Goal: Check status: Check status

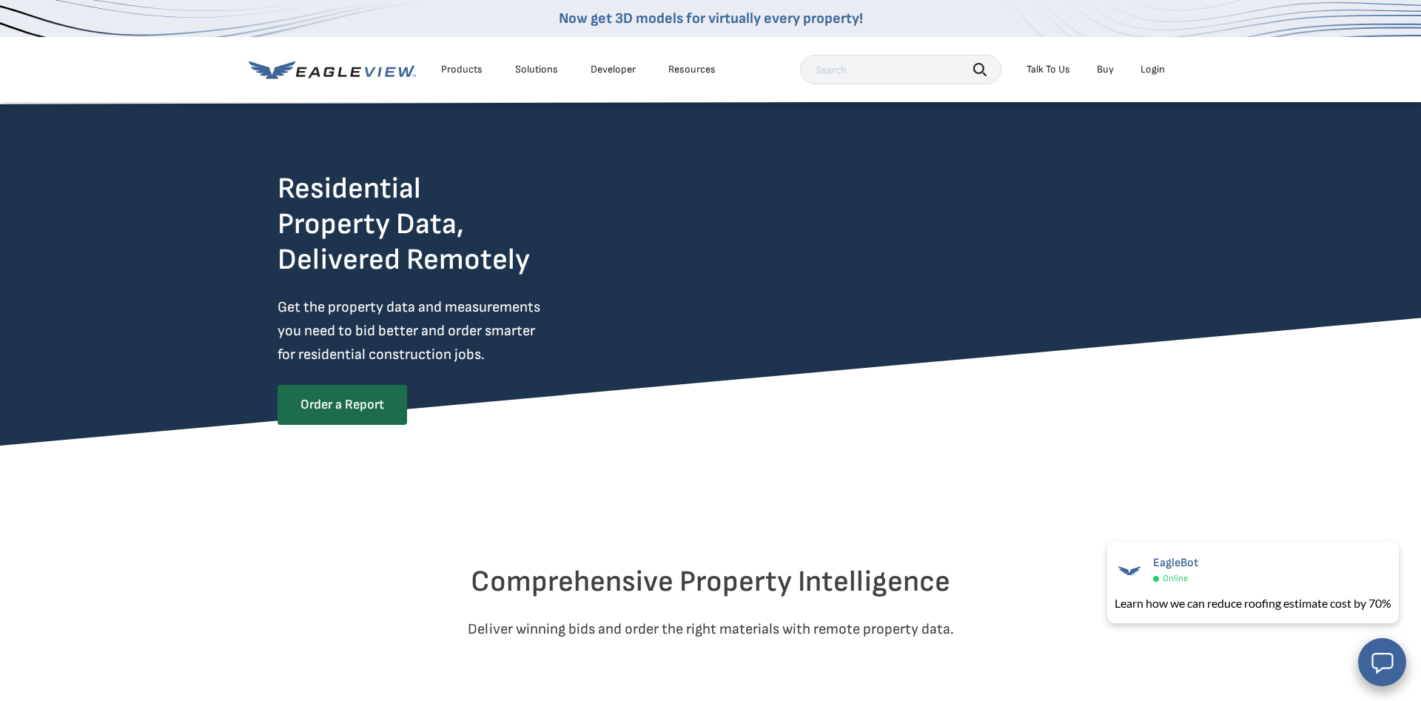
click at [1162, 69] on div "Login" at bounding box center [1153, 69] width 24 height 13
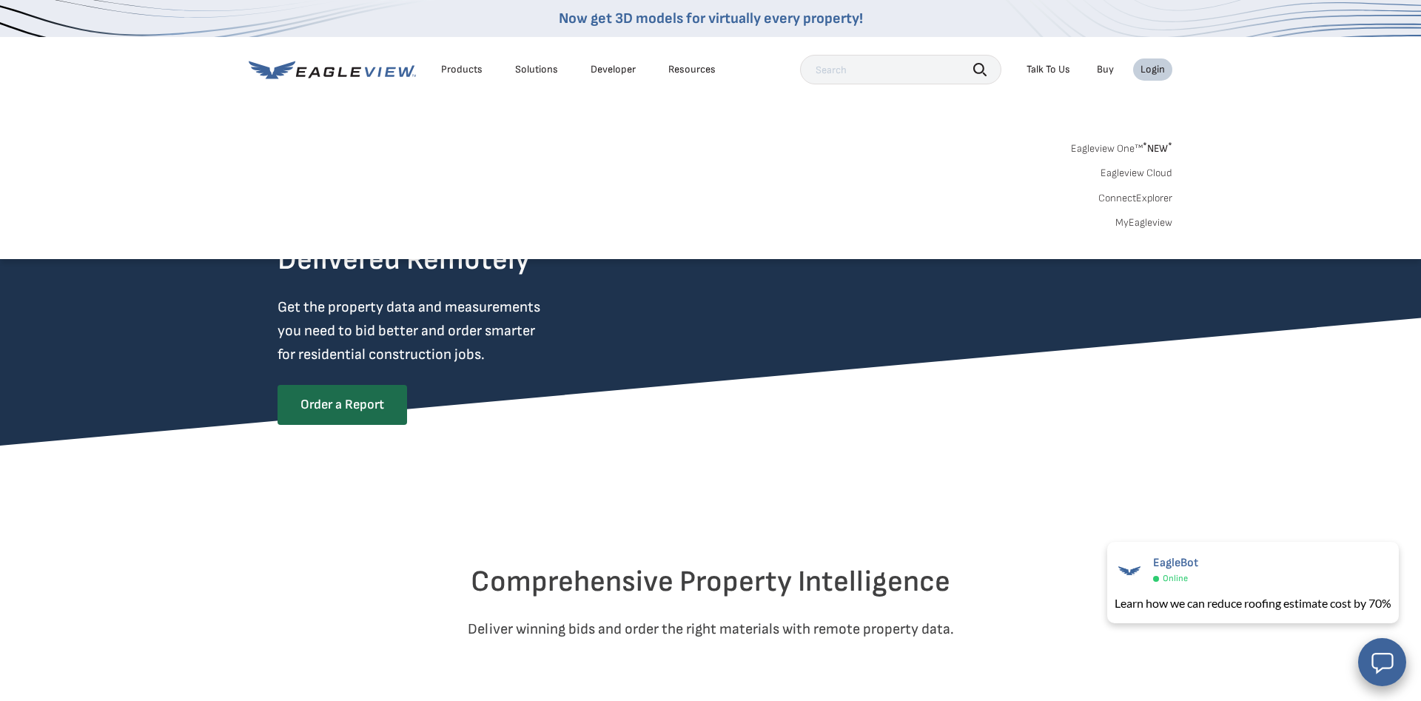
click at [1135, 221] on link "MyEagleview" at bounding box center [1144, 222] width 57 height 13
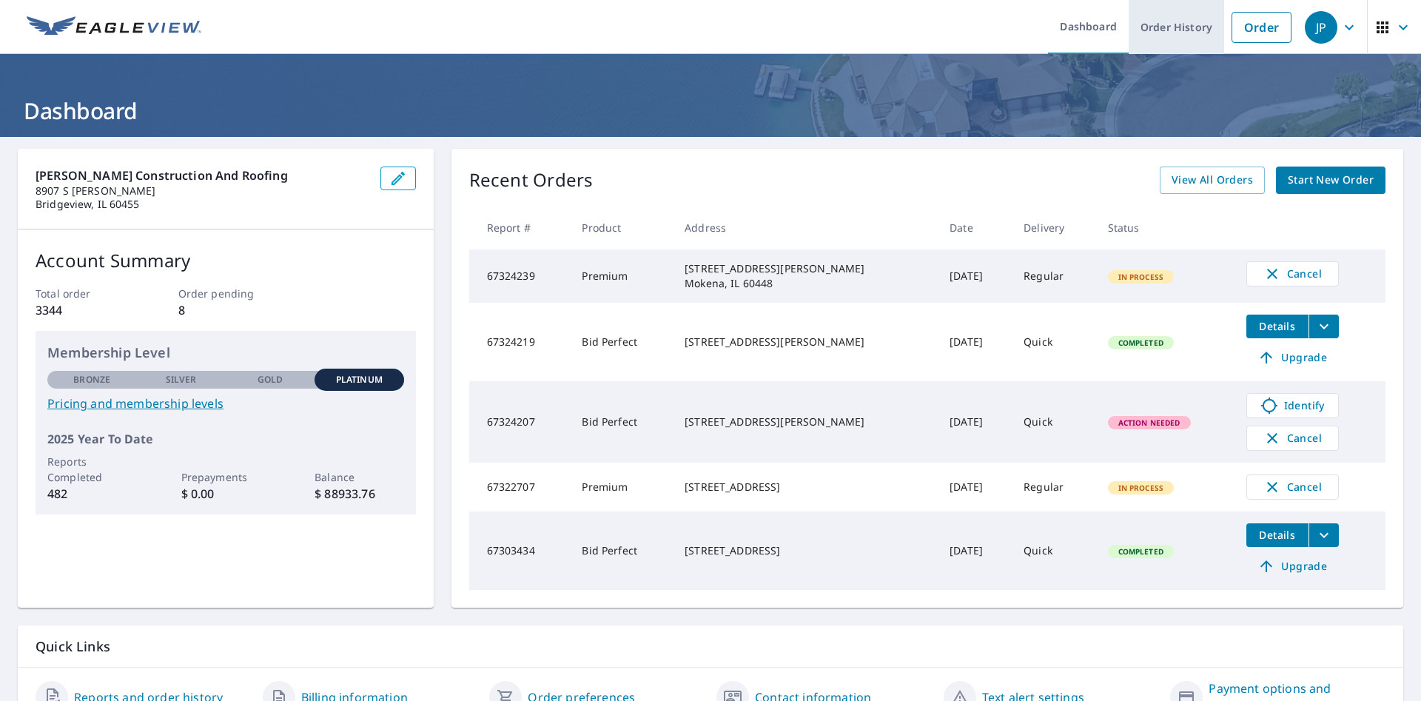
click at [1208, 34] on link "Order History" at bounding box center [1177, 27] width 96 height 54
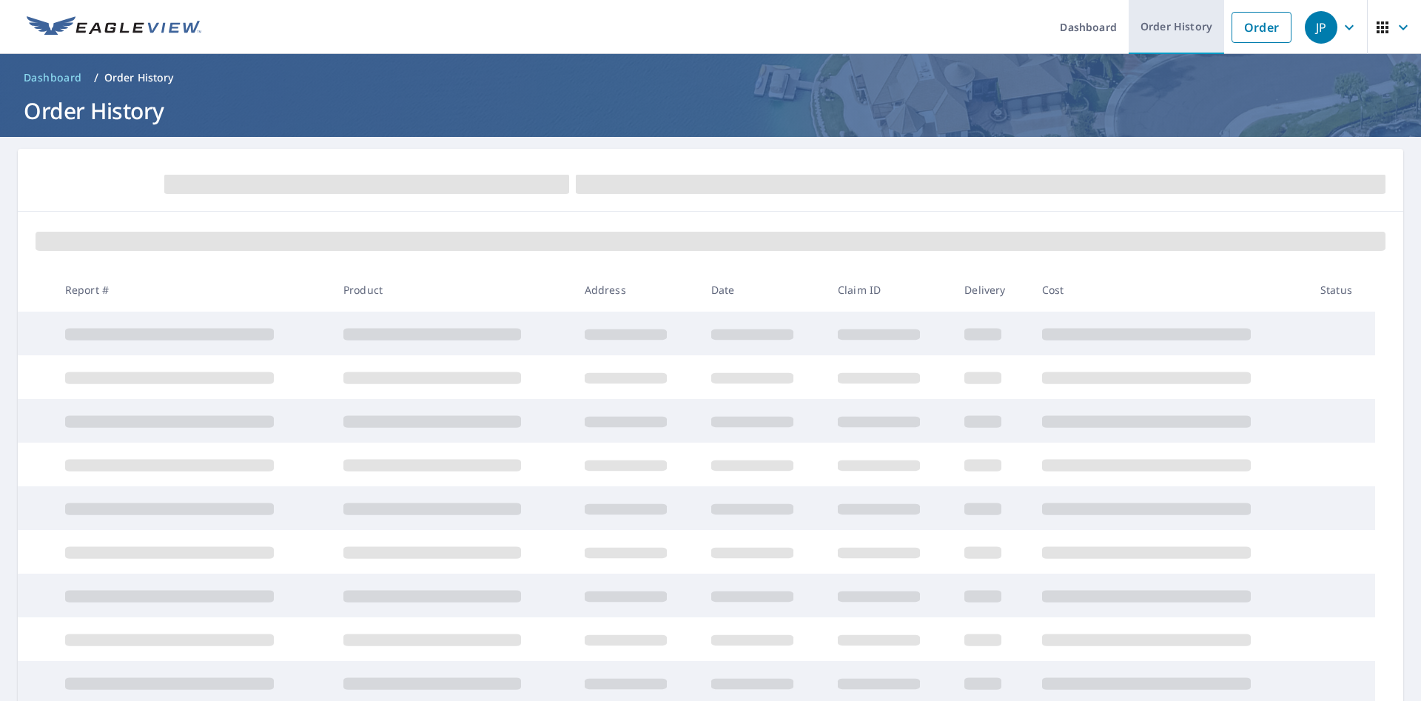
scroll to position [156, 0]
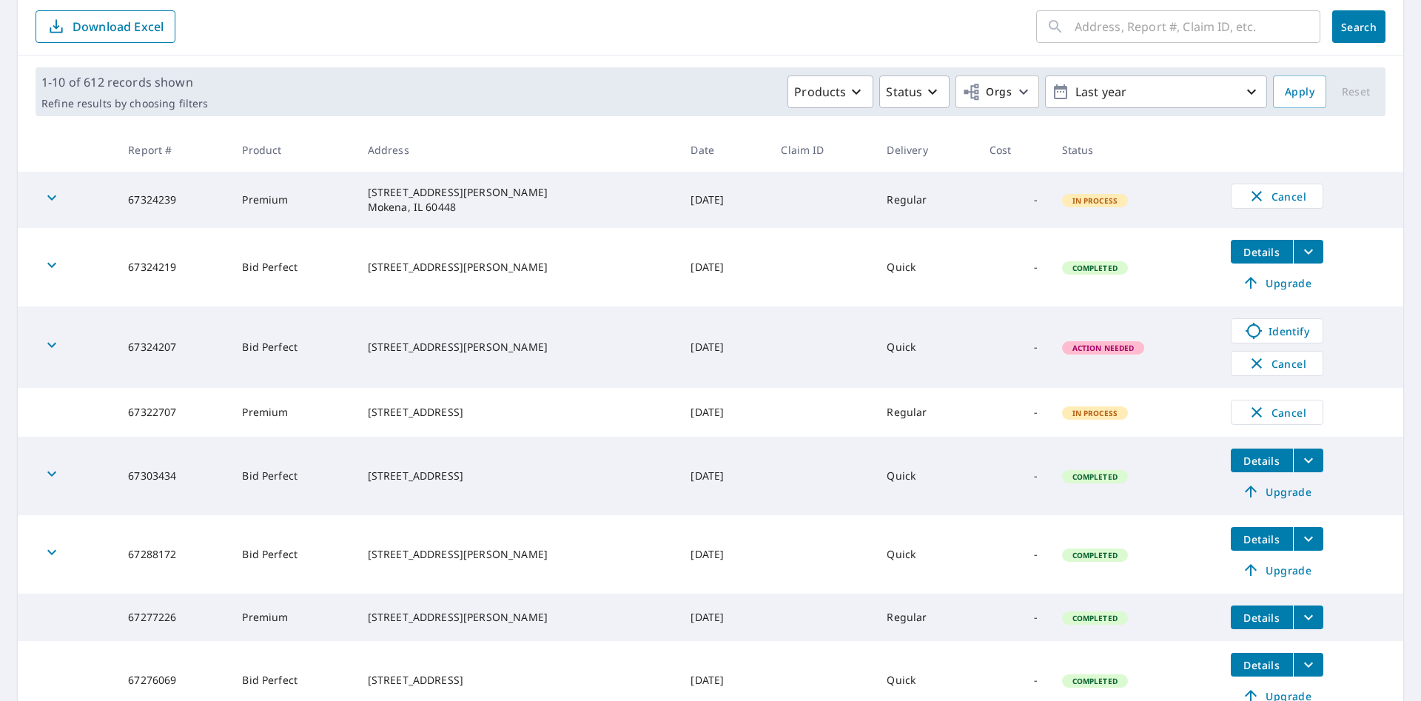
click at [1116, 38] on input "text" at bounding box center [1198, 26] width 246 height 41
type input "10124 alice"
click button "Search" at bounding box center [1359, 26] width 53 height 33
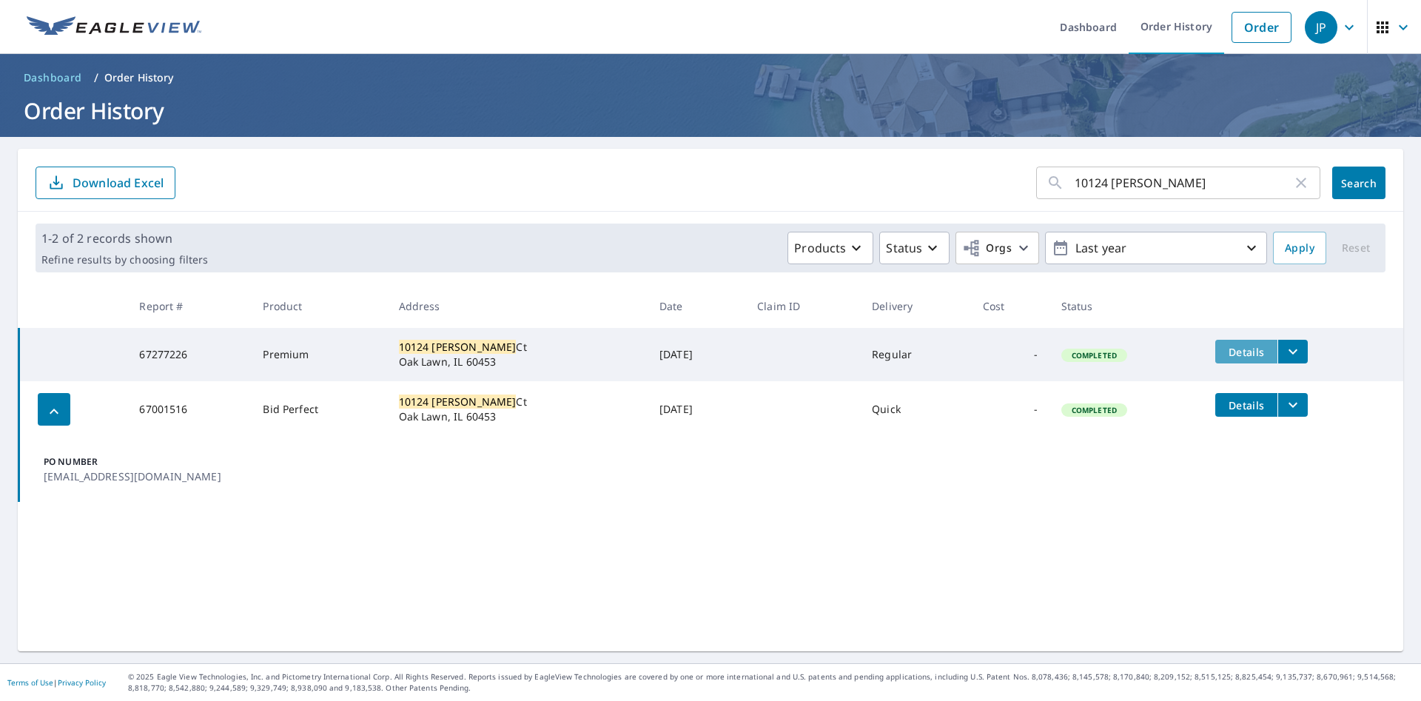
click at [1250, 358] on span "Details" at bounding box center [1247, 352] width 44 height 14
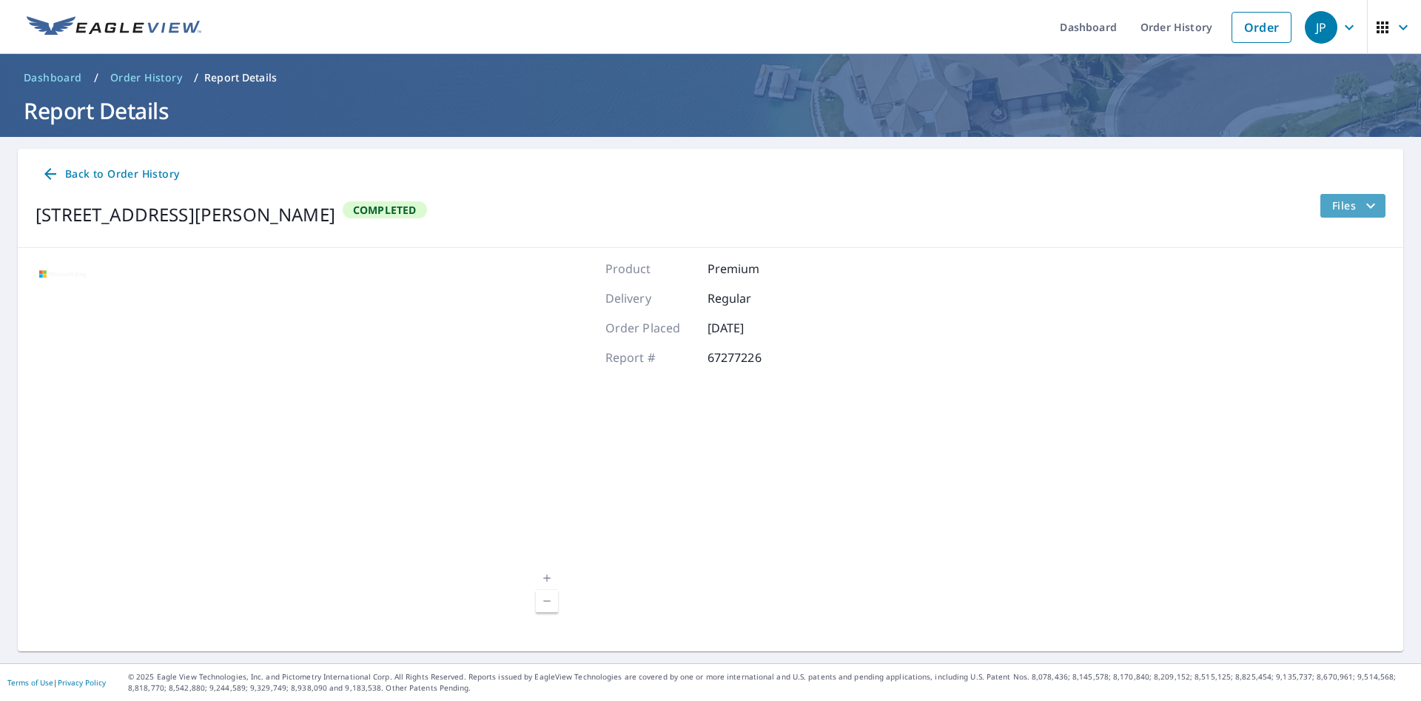
click at [1354, 203] on span "Files" at bounding box center [1356, 206] width 47 height 18
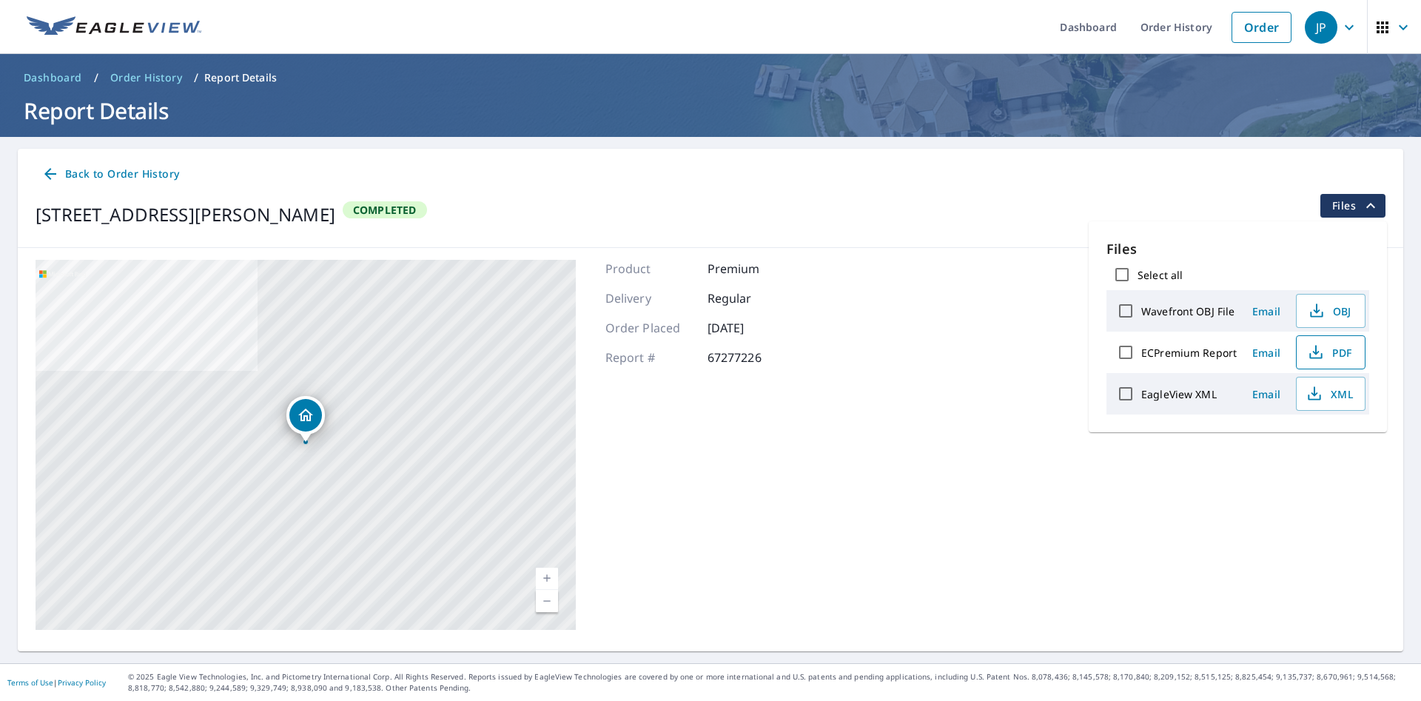
click at [1339, 352] on span "PDF" at bounding box center [1329, 353] width 47 height 18
